Goal: Task Accomplishment & Management: Manage account settings

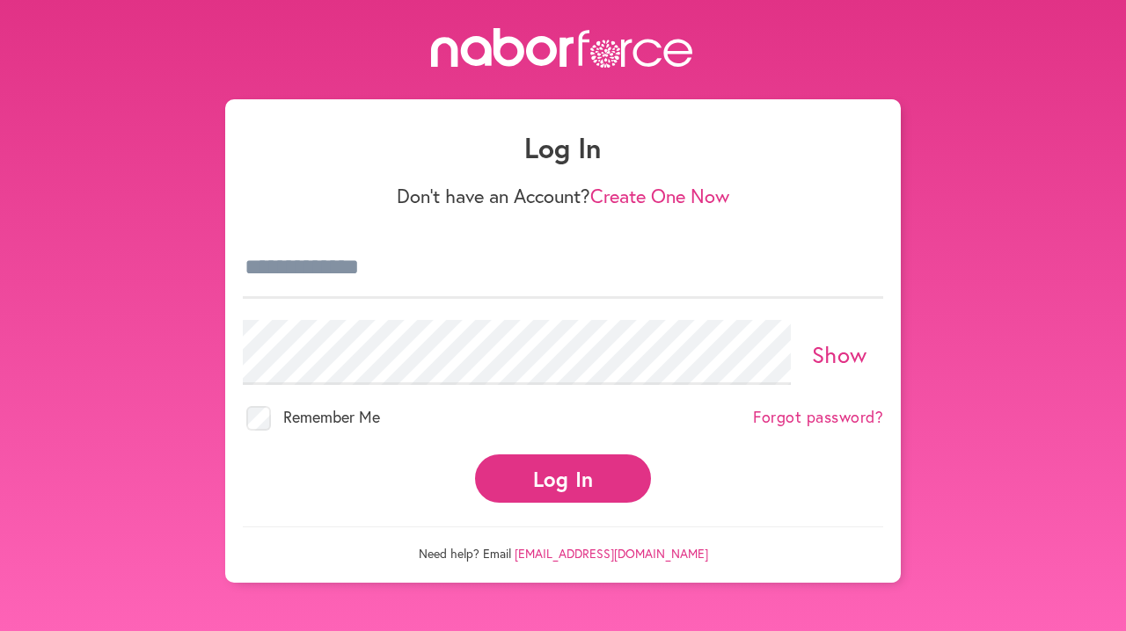
click at [571, 502] on button "Log In" at bounding box center [563, 479] width 176 height 48
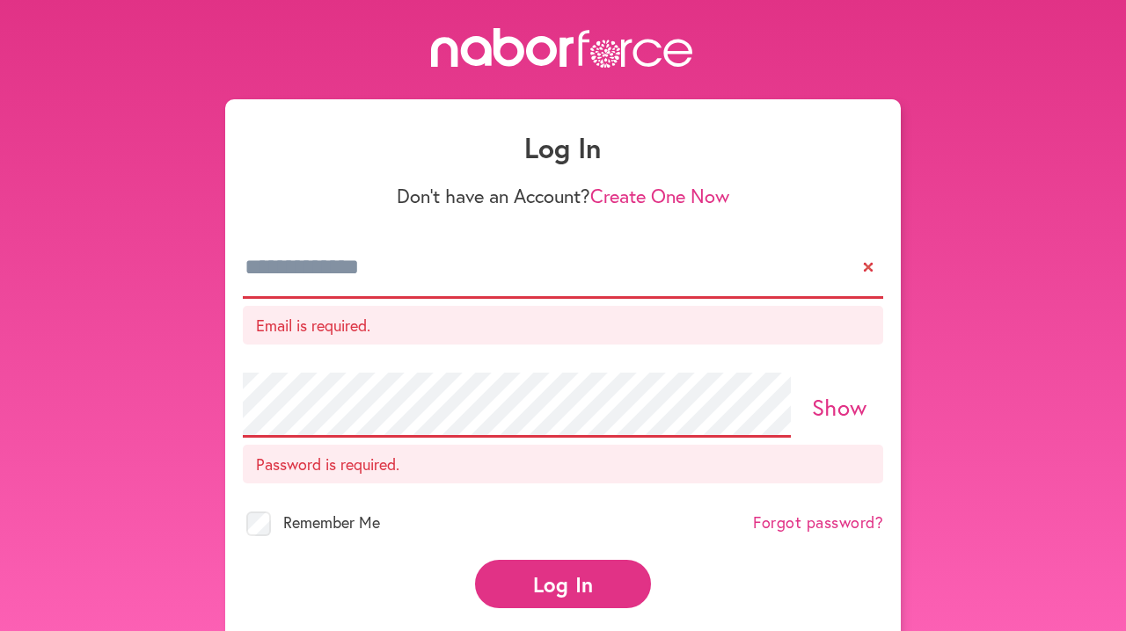
click at [537, 608] on button "Log In" at bounding box center [563, 584] width 176 height 48
click at [530, 274] on input "email" at bounding box center [563, 268] width 640 height 62
type input "**********"
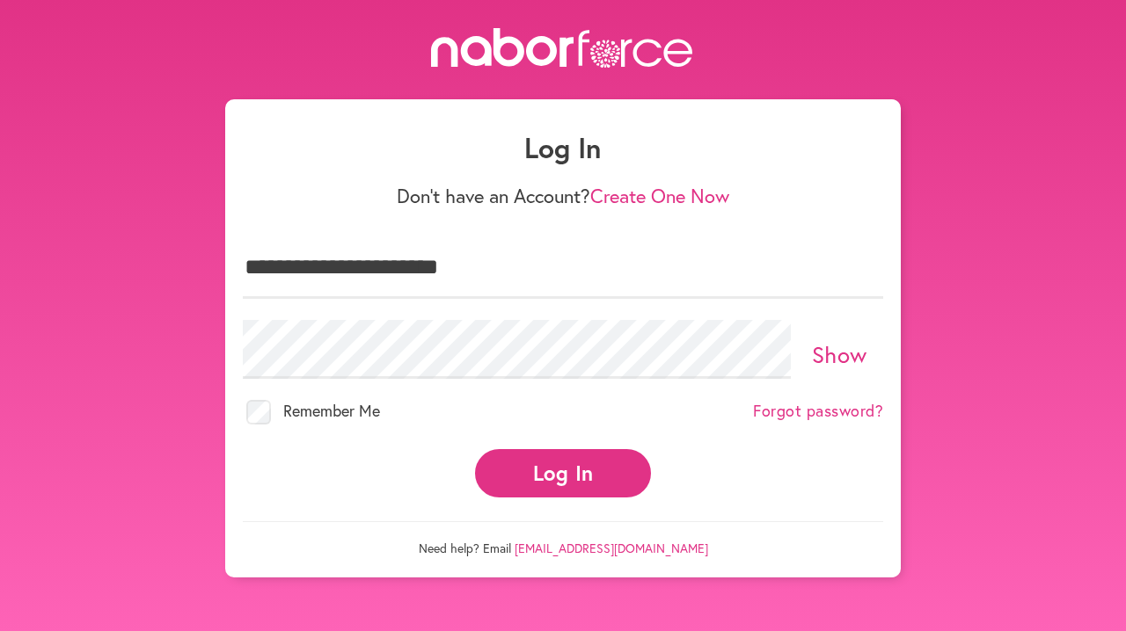
click at [582, 490] on button "Log In" at bounding box center [563, 473] width 176 height 48
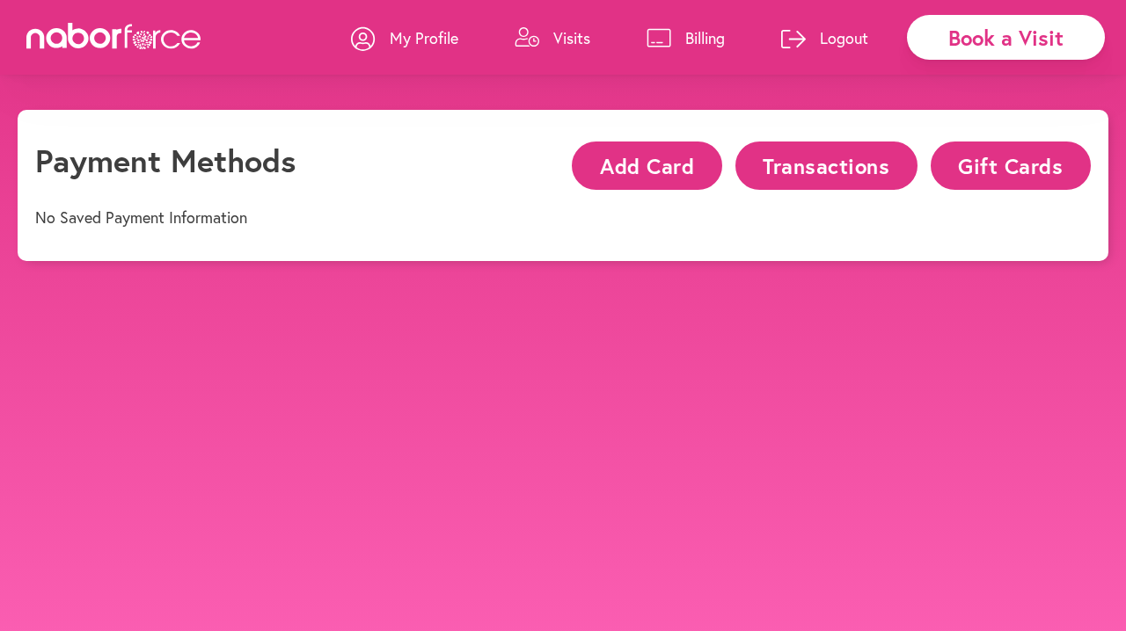
click at [553, 39] on p "Visits" at bounding box center [571, 37] width 37 height 21
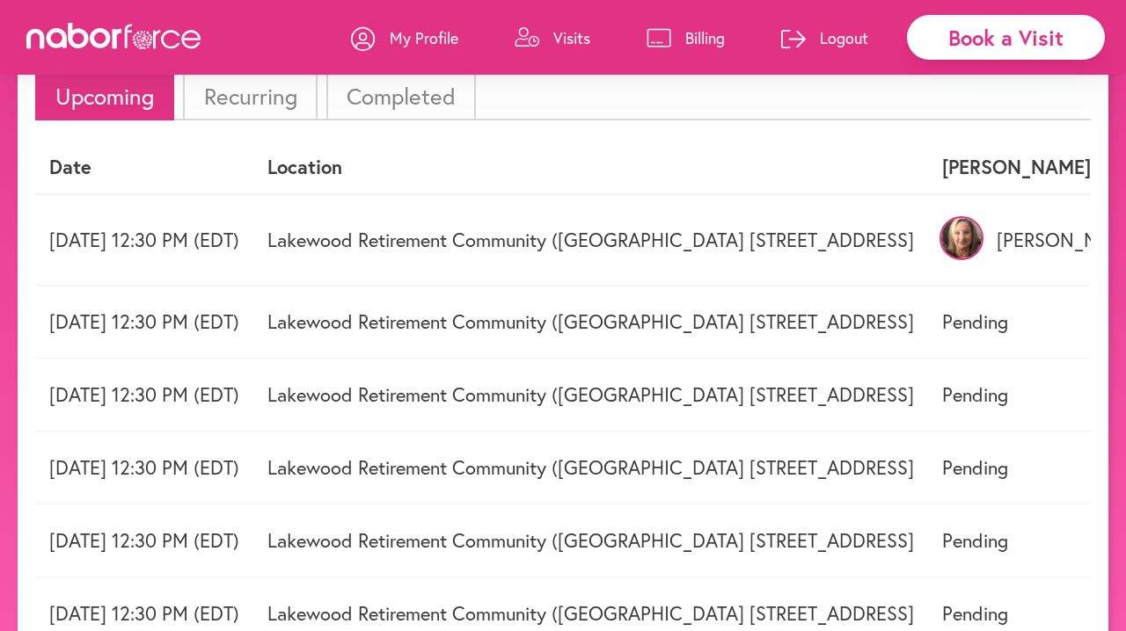
scroll to position [135, 0]
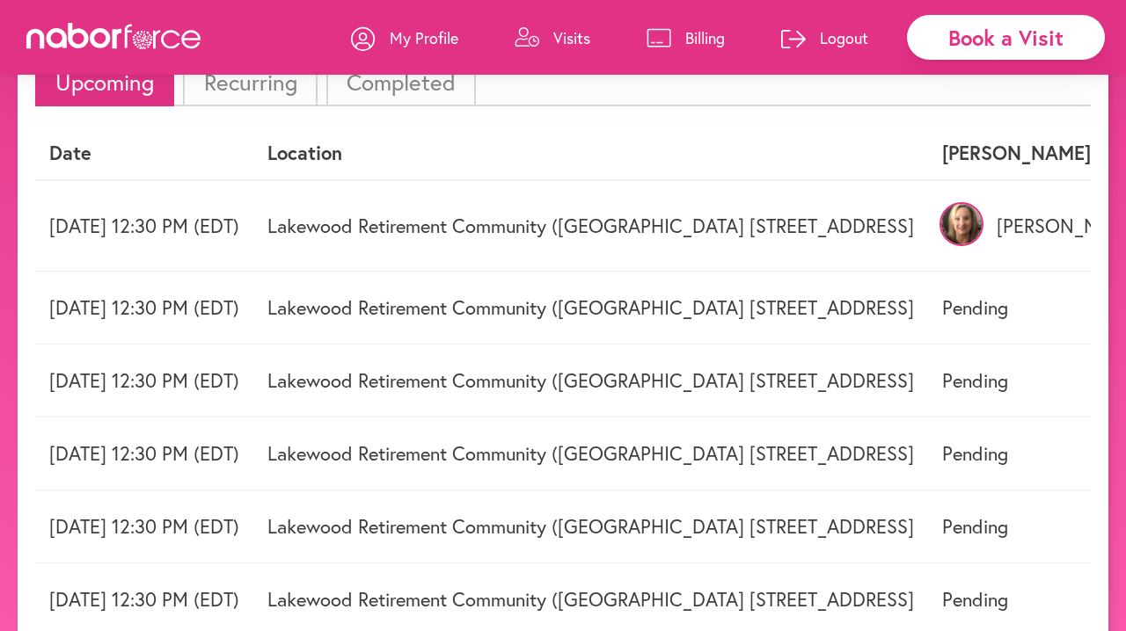
click at [928, 310] on td "Lakewood Retirement Community (Healthcare Building 1900 Lauderdale Dr. - room H…" at bounding box center [590, 308] width 674 height 73
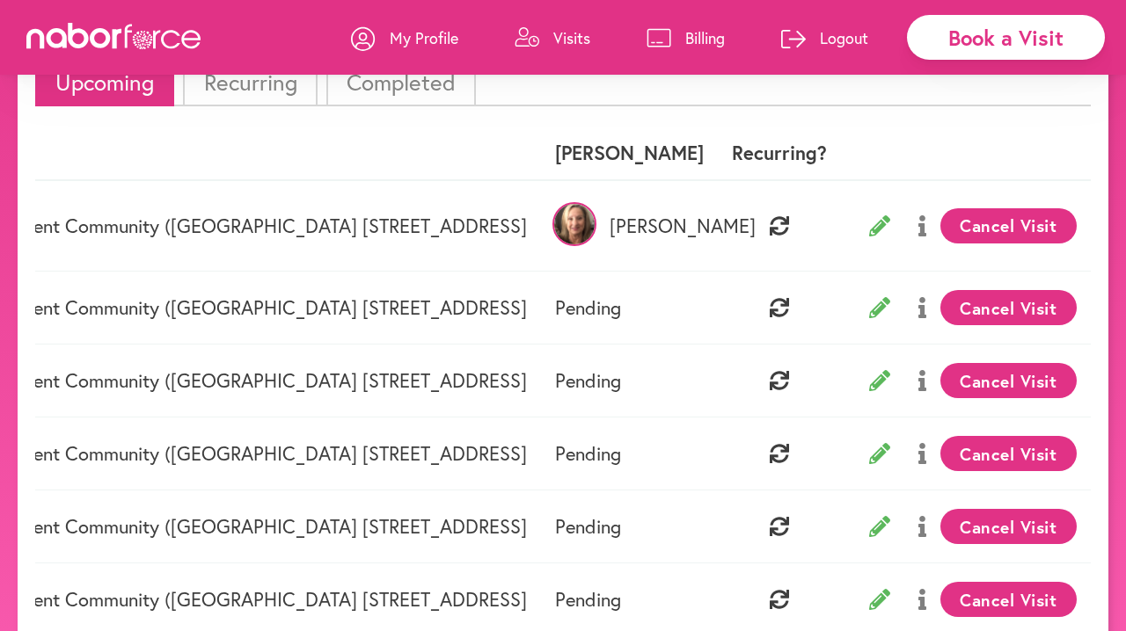
scroll to position [0, 668]
click at [996, 315] on button "Cancel Visit" at bounding box center [1008, 307] width 136 height 35
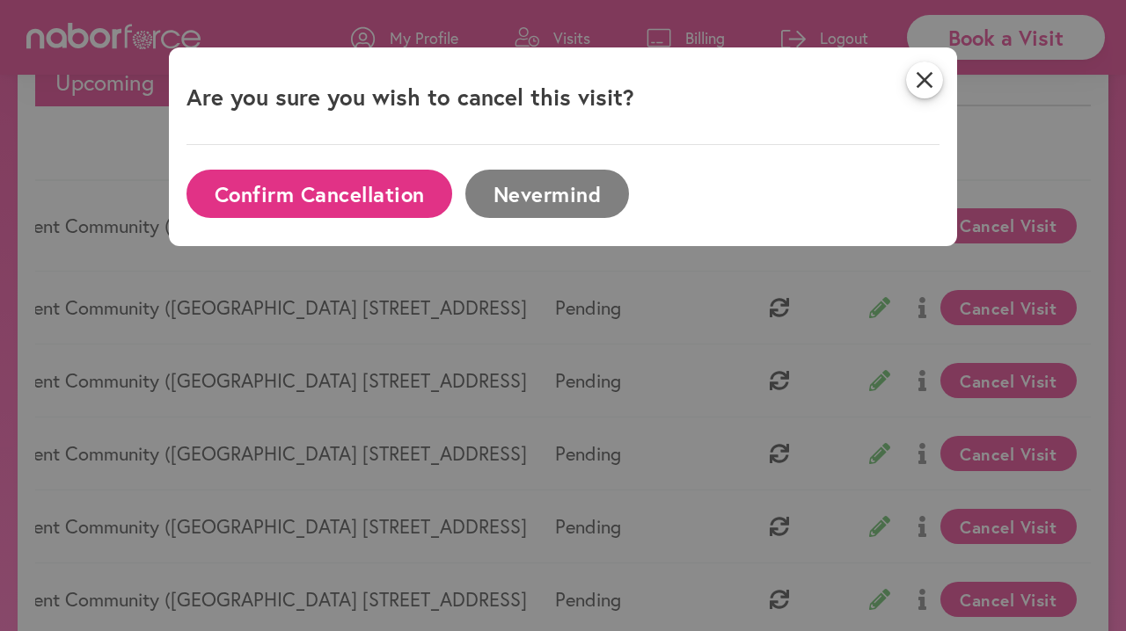
click at [375, 198] on button "Confirm Cancellation" at bounding box center [319, 194] width 266 height 48
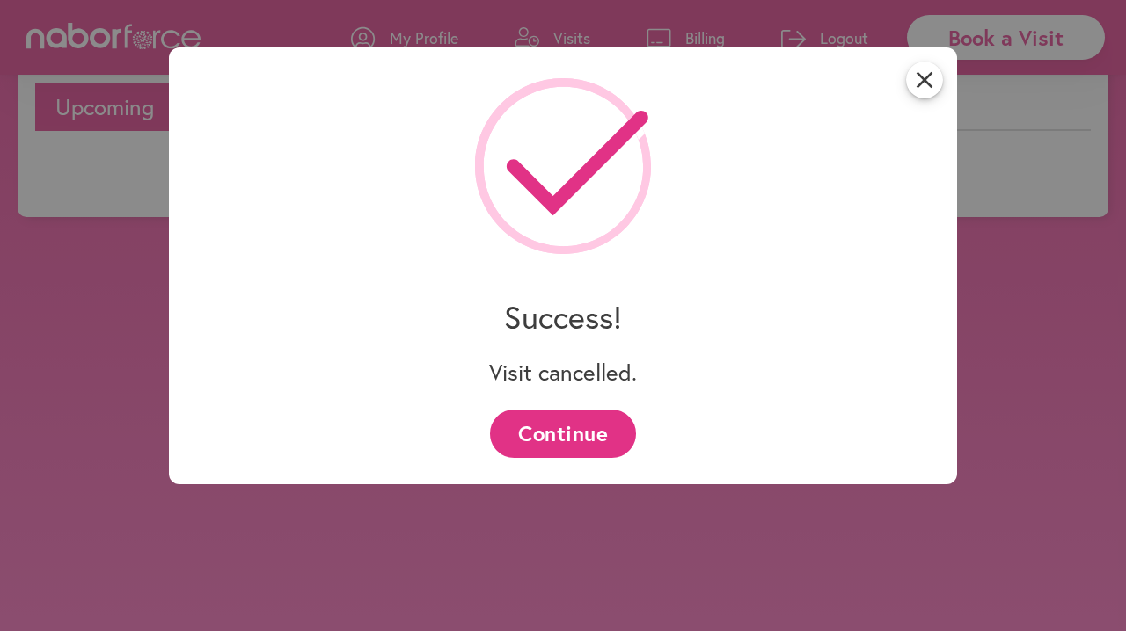
scroll to position [128, 0]
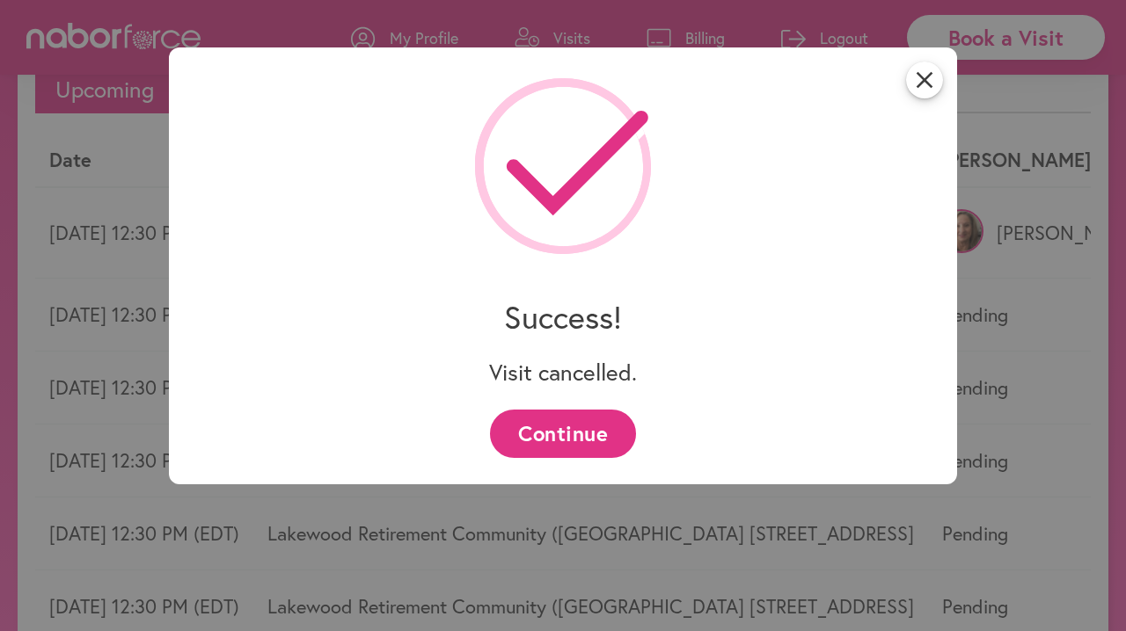
click at [588, 423] on button "Continue" at bounding box center [562, 434] width 145 height 48
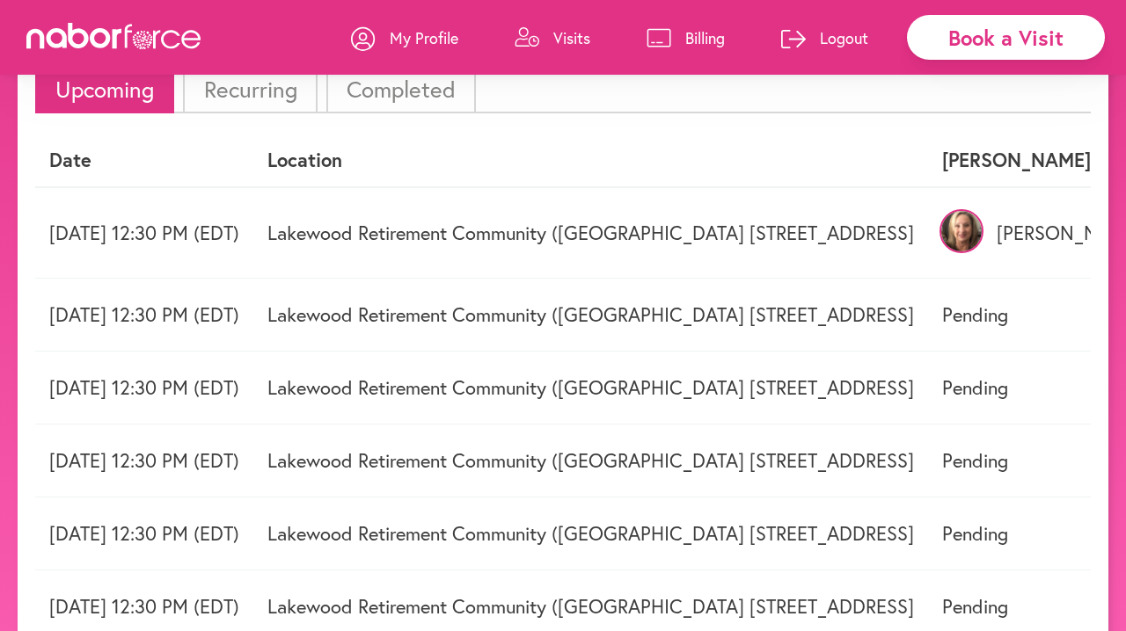
click at [928, 325] on td "Lakewood Retirement Community (Healthcare Building 1900 Lauderdale Dr. - room H…" at bounding box center [590, 315] width 674 height 73
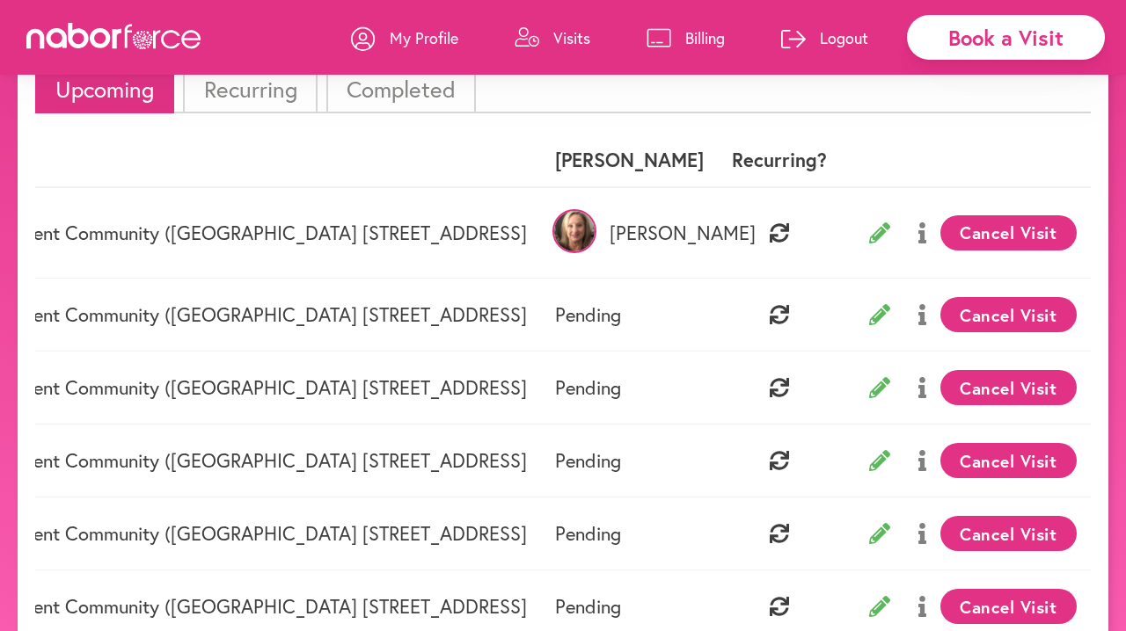
scroll to position [0, 673]
click at [997, 317] on button "Cancel Visit" at bounding box center [1008, 314] width 136 height 35
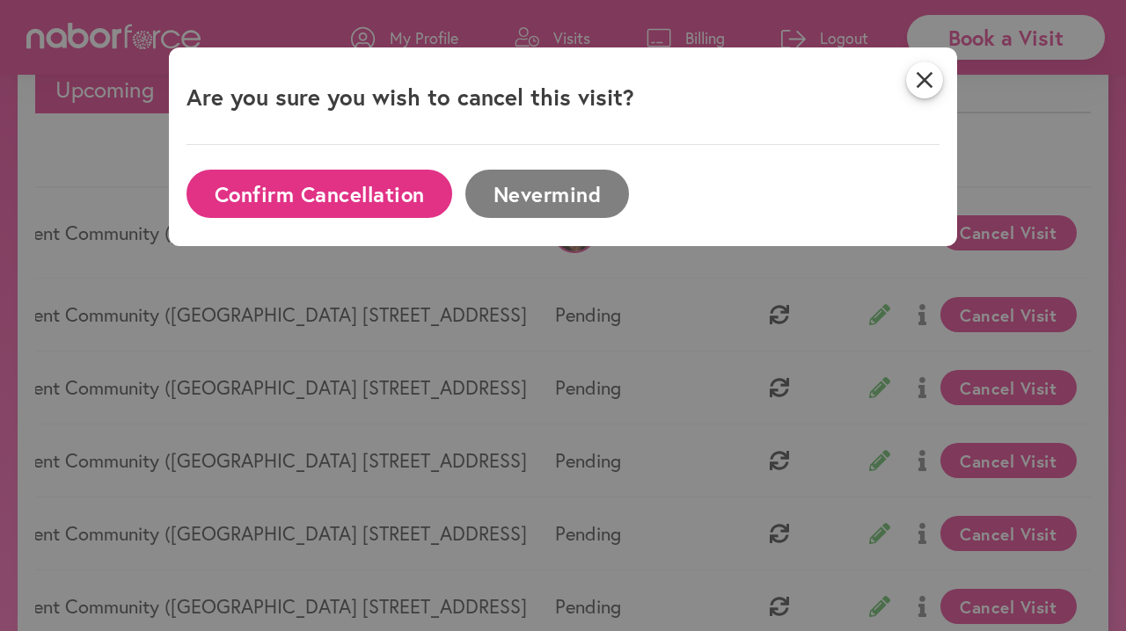
click at [334, 193] on button "Confirm Cancellation" at bounding box center [319, 194] width 266 height 48
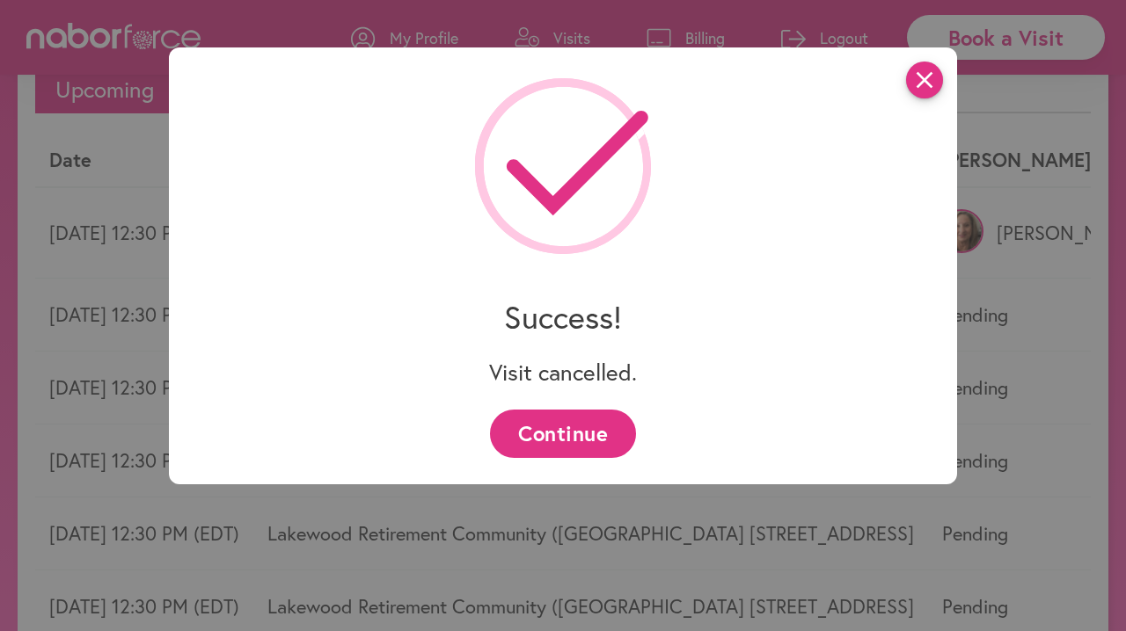
click at [932, 77] on icon "close" at bounding box center [924, 80] width 37 height 37
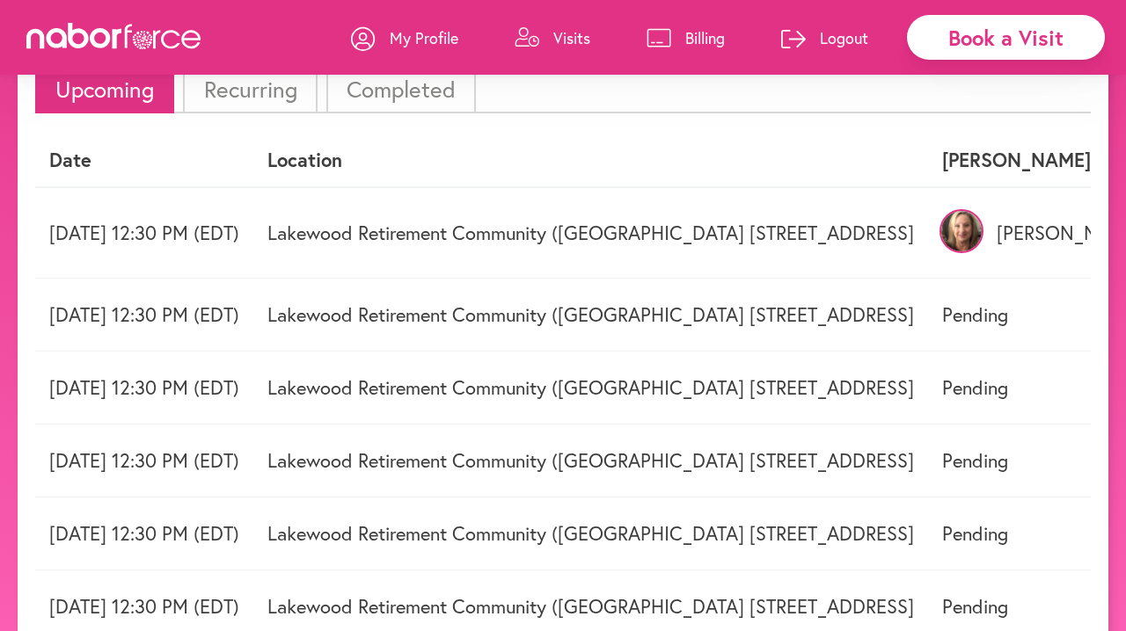
click at [919, 323] on td "Lakewood Retirement Community (Healthcare Building 1900 Lauderdale Dr. - room H…" at bounding box center [590, 315] width 674 height 73
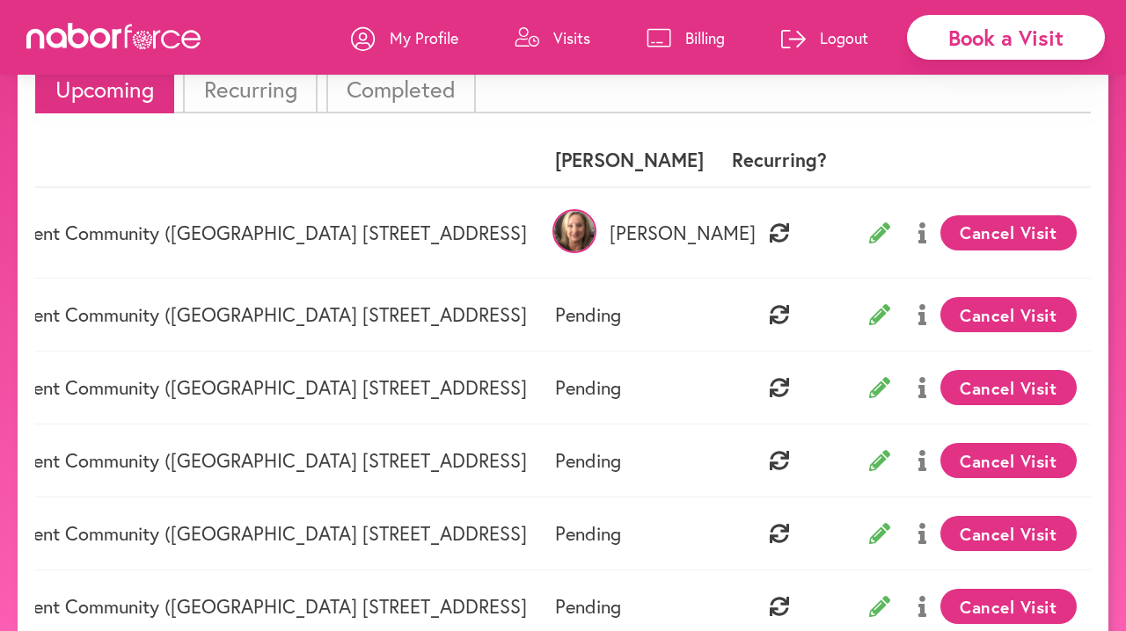
scroll to position [0, 668]
click at [1004, 317] on button "Cancel Visit" at bounding box center [1008, 314] width 136 height 35
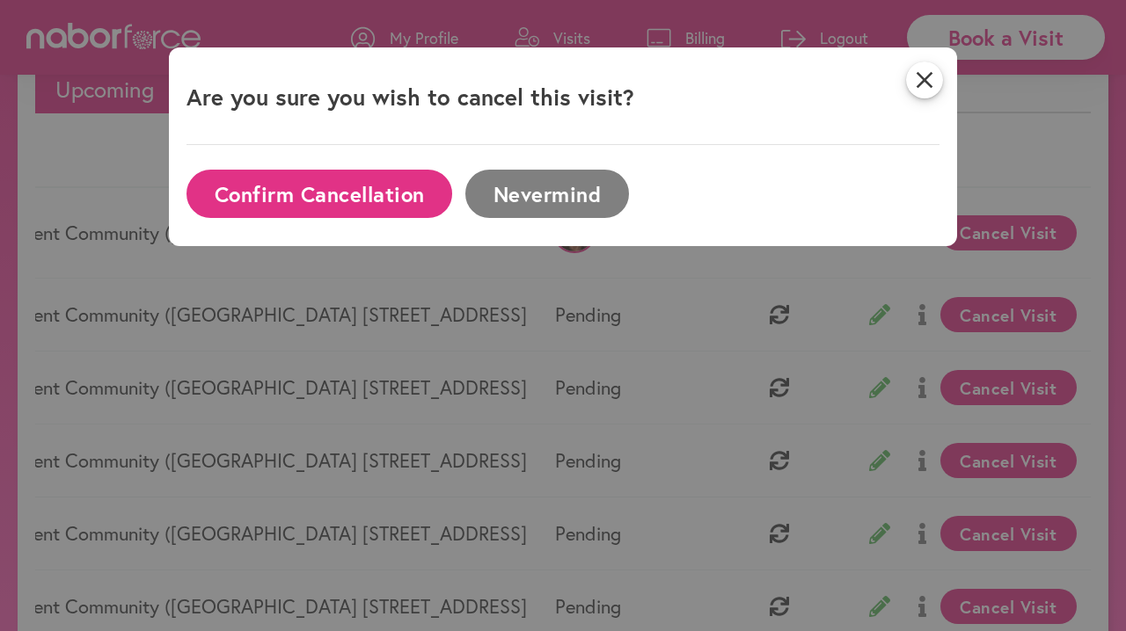
click at [378, 205] on button "Confirm Cancellation" at bounding box center [319, 194] width 266 height 48
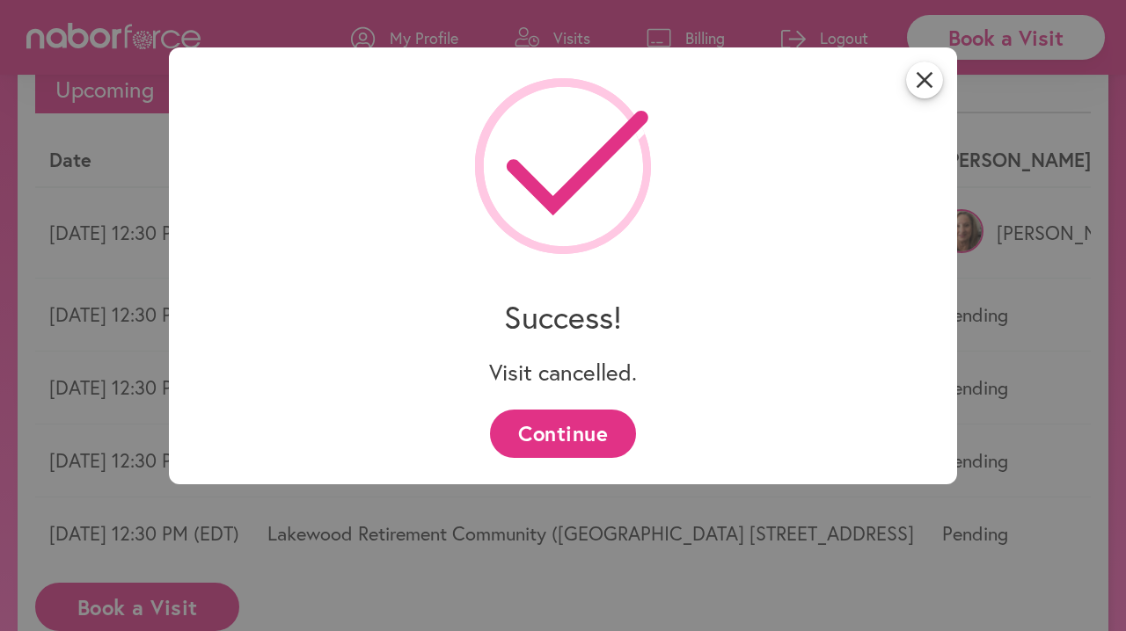
click at [548, 424] on button "Continue" at bounding box center [562, 434] width 145 height 48
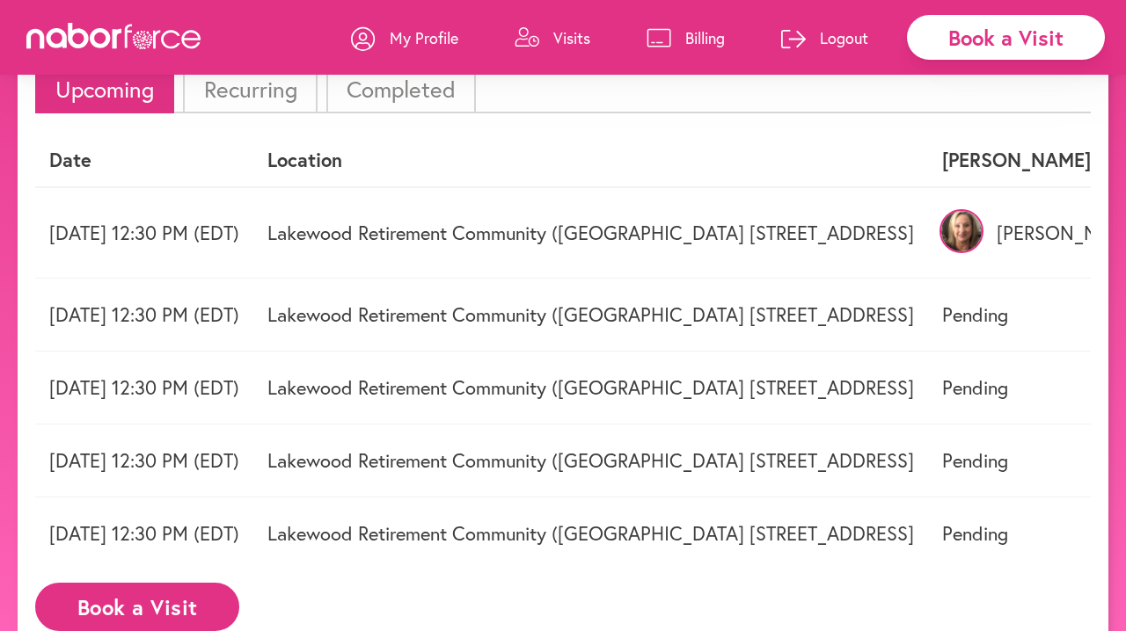
click at [838, 39] on p "Logout" at bounding box center [844, 37] width 48 height 21
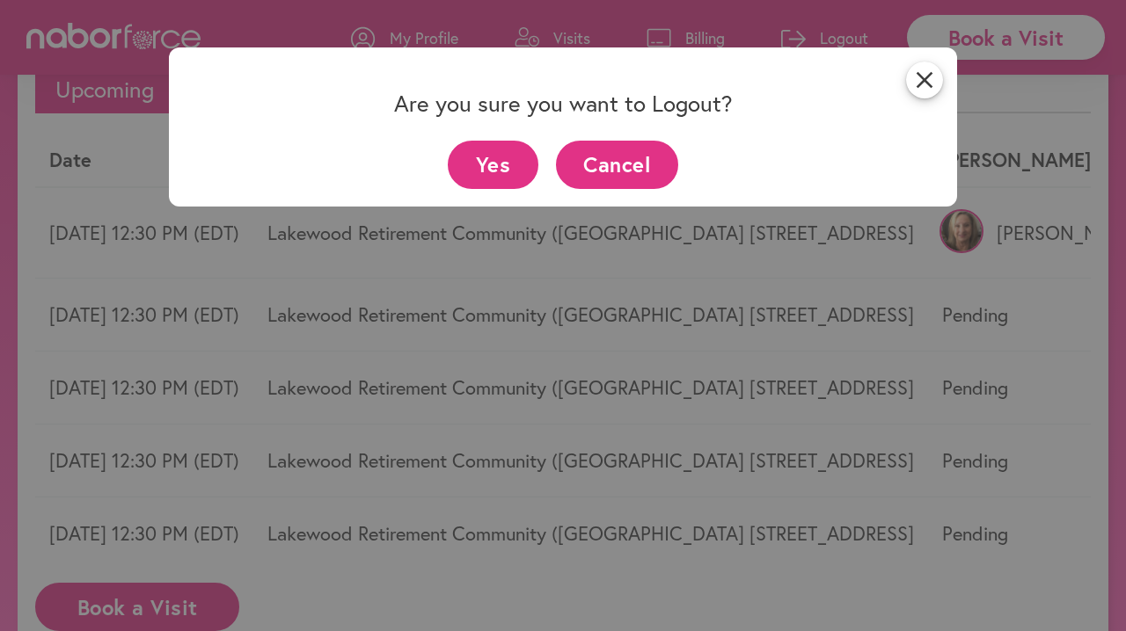
click at [497, 177] on button "Yes" at bounding box center [493, 165] width 91 height 48
